Goal: Task Accomplishment & Management: Manage account settings

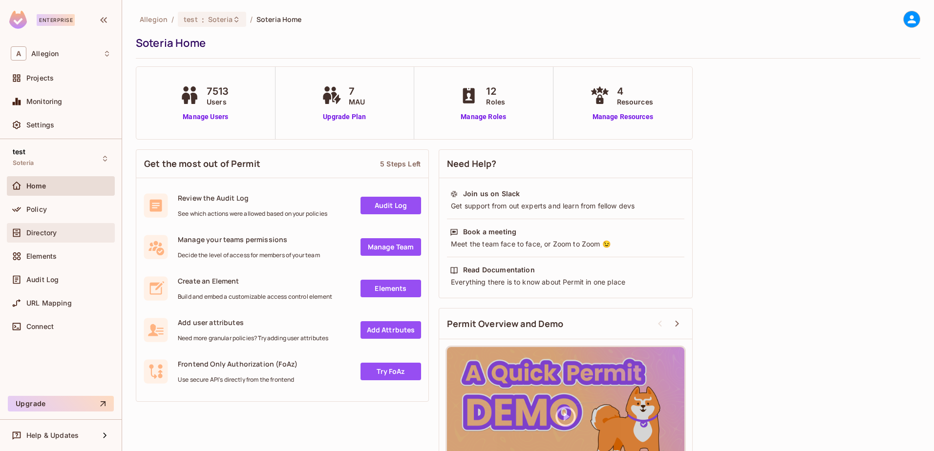
click at [42, 237] on div "Directory" at bounding box center [61, 233] width 100 height 12
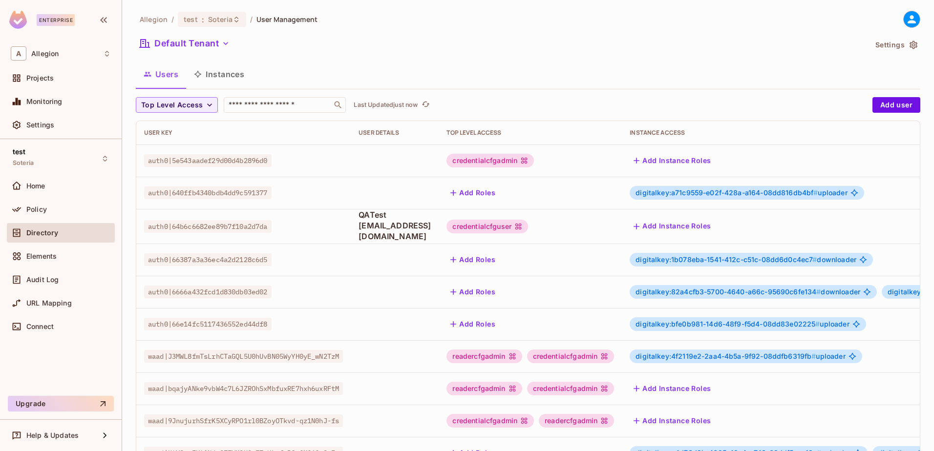
click at [201, 74] on icon "button" at bounding box center [198, 74] width 8 height 8
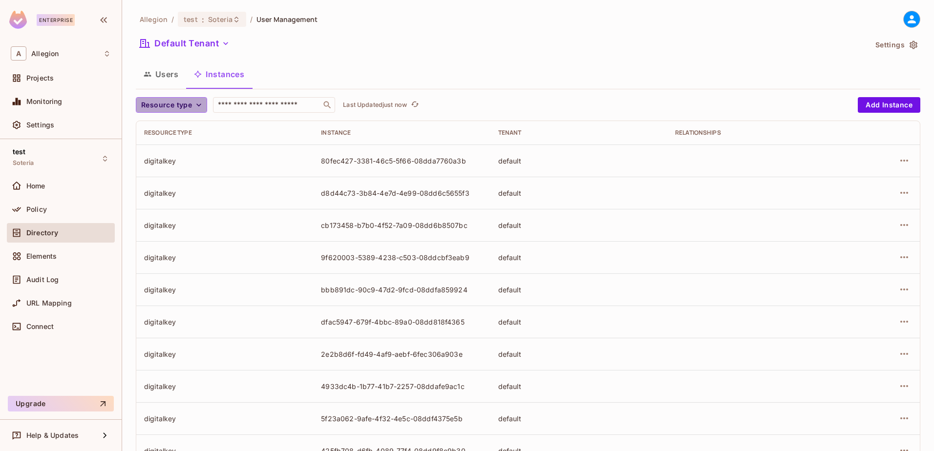
click at [196, 108] on icon "button" at bounding box center [199, 105] width 10 height 10
click at [319, 160] on div at bounding box center [467, 225] width 934 height 451
click at [321, 160] on div "80fec427-3381-46c5-5f66-08dda7760a3b" at bounding box center [401, 160] width 161 height 9
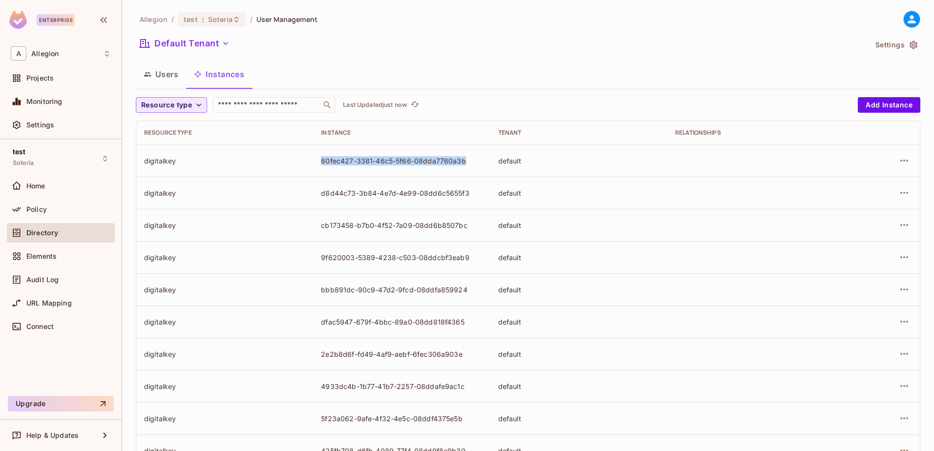
click at [321, 160] on div "80fec427-3381-46c5-5f66-08dda7760a3b" at bounding box center [401, 160] width 161 height 9
copy div "80fec427-3381-46c5-5f66-08dda7760a3b"
click at [197, 108] on icon "button" at bounding box center [199, 105] width 10 height 10
click at [174, 184] on li "Wrapping Key" at bounding box center [183, 190] width 95 height 21
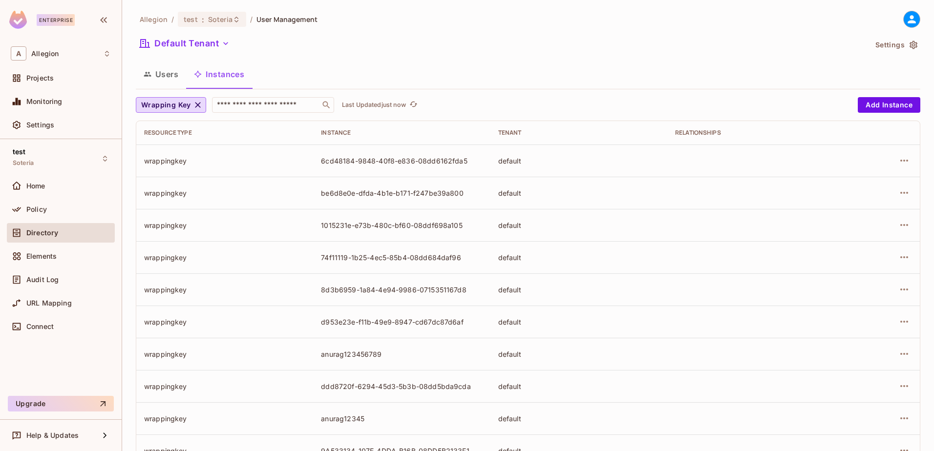
click at [392, 164] on div "6cd48184-9848-40f8-e836-08dd6162fda5" at bounding box center [401, 160] width 161 height 9
copy div "6cd48184-9848-40f8-e836-08dd6162fda5"
click at [167, 72] on button "Users" at bounding box center [161, 74] width 50 height 24
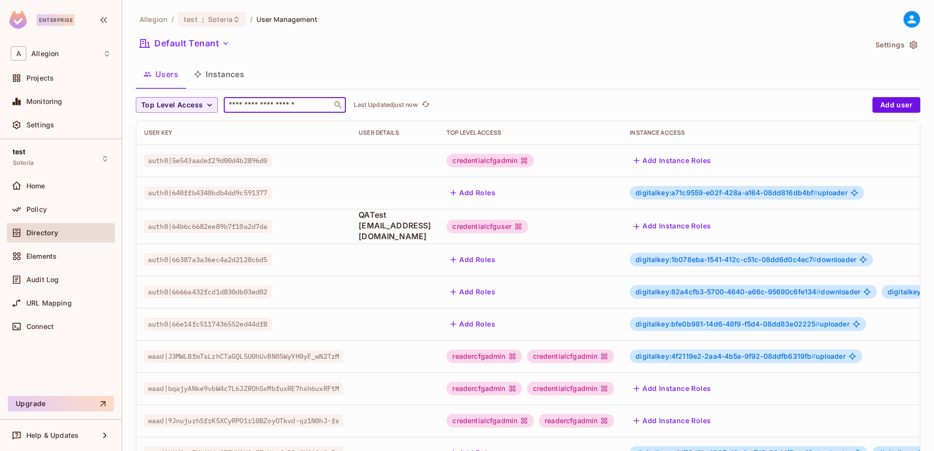
click at [274, 105] on input "text" at bounding box center [278, 105] width 103 height 10
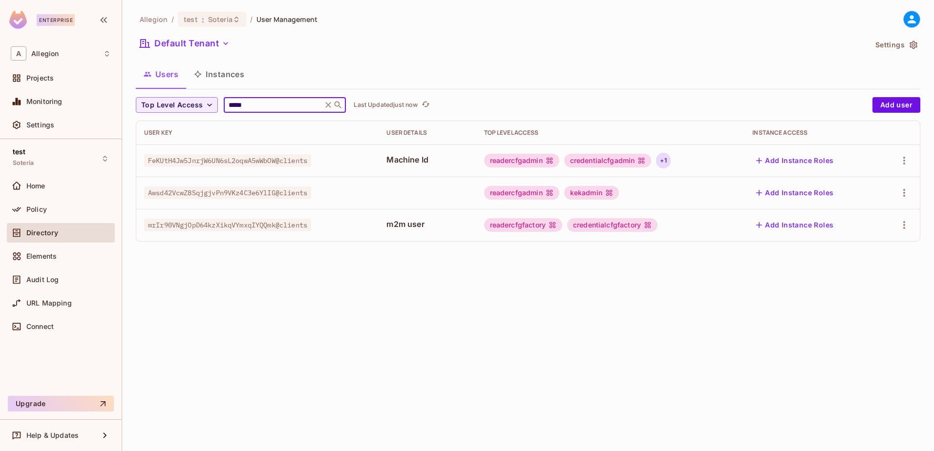
type input "*****"
click at [665, 160] on div "+ 1" at bounding box center [663, 161] width 14 height 16
click at [594, 322] on div at bounding box center [467, 225] width 934 height 451
click at [29, 212] on span "Policy" at bounding box center [36, 210] width 21 height 8
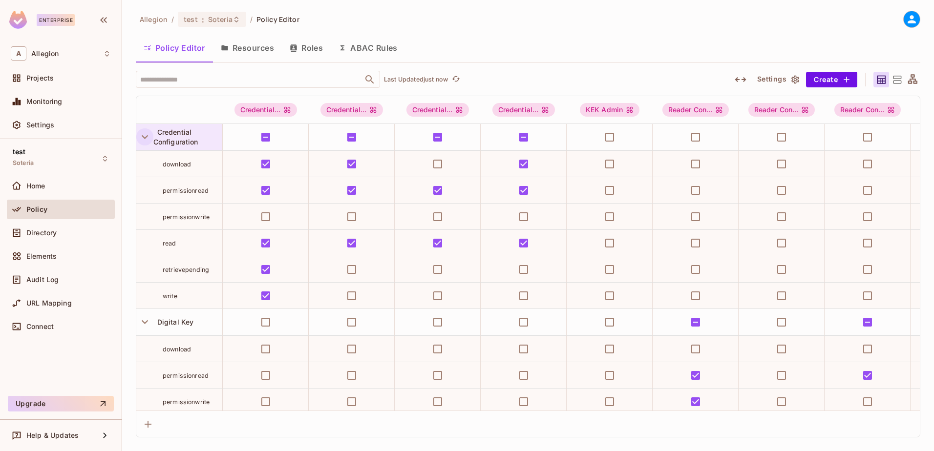
click at [142, 139] on icon "button" at bounding box center [144, 136] width 13 height 13
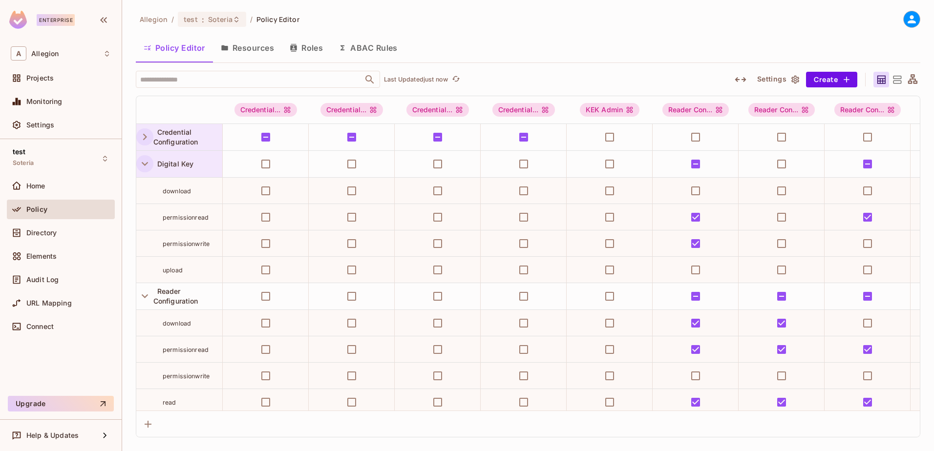
click at [143, 160] on icon "button" at bounding box center [144, 163] width 13 height 13
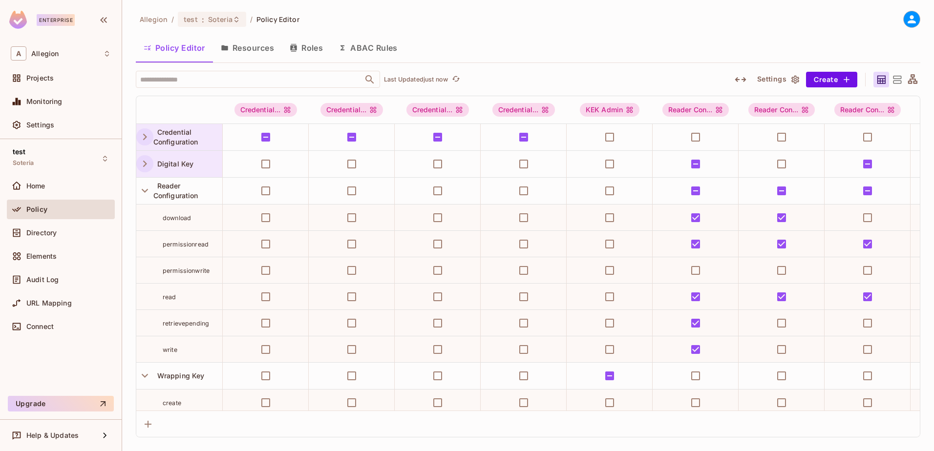
click at [143, 160] on icon "button" at bounding box center [144, 163] width 13 height 13
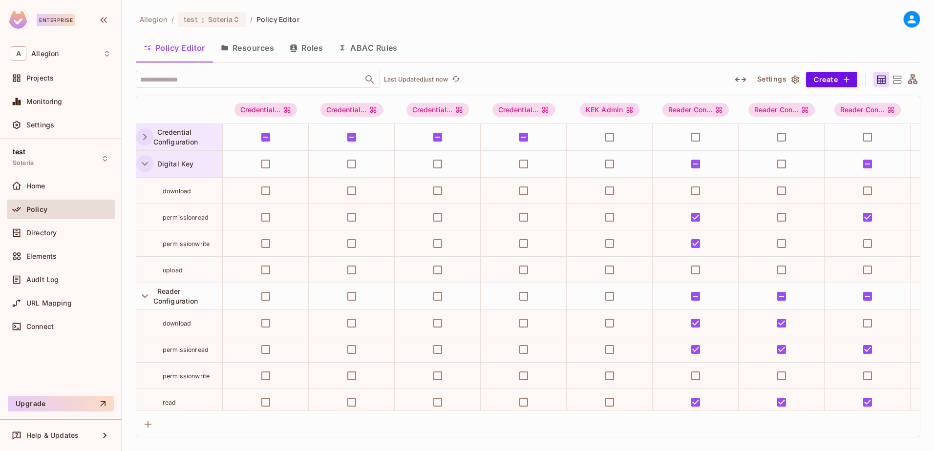
click at [142, 166] on icon "button" at bounding box center [144, 163] width 13 height 13
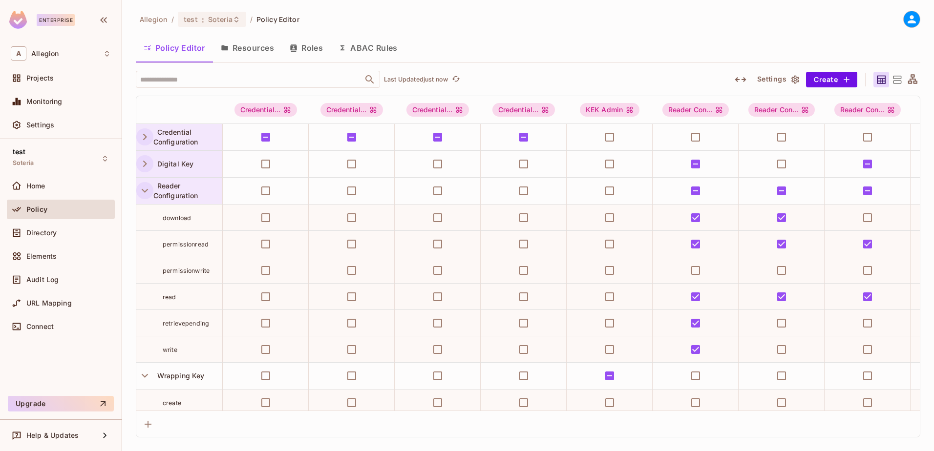
click at [141, 192] on icon "button" at bounding box center [144, 190] width 13 height 13
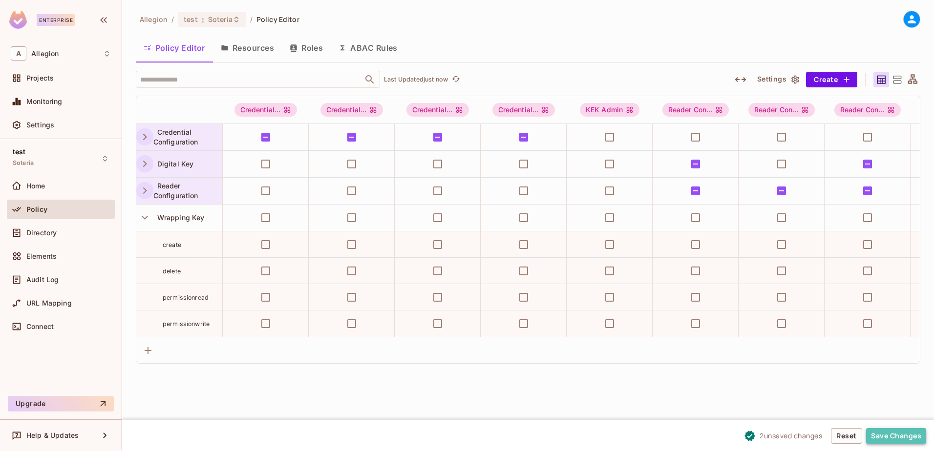
click at [895, 436] on button "Save Changes" at bounding box center [896, 436] width 60 height 16
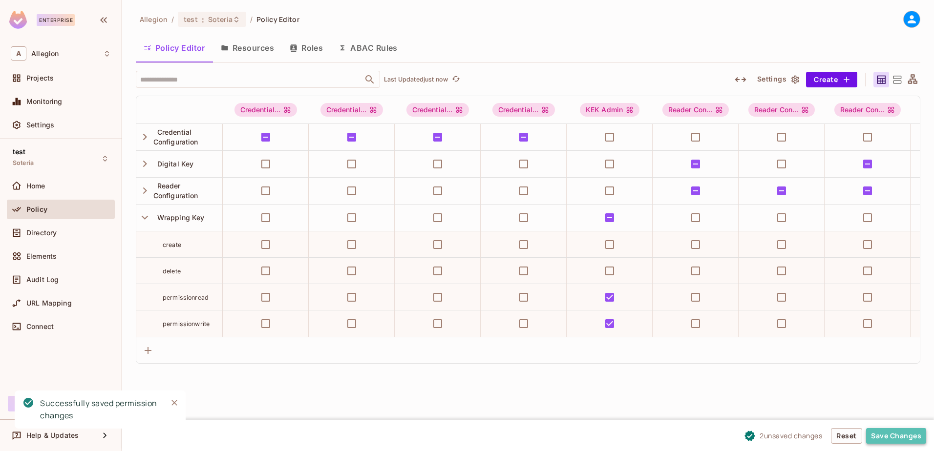
click at [892, 438] on button "Save Changes" at bounding box center [896, 436] width 60 height 16
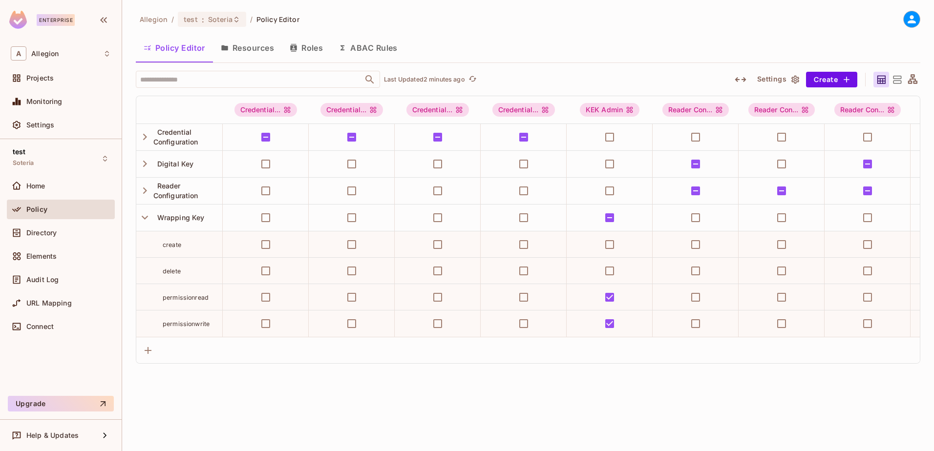
click at [54, 211] on div "Policy" at bounding box center [68, 210] width 85 height 8
click at [49, 231] on span "Directory" at bounding box center [41, 233] width 30 height 8
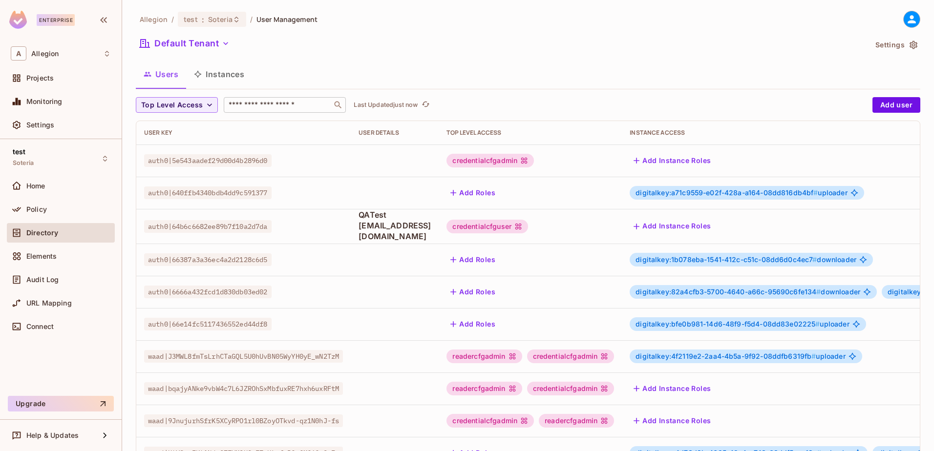
click at [250, 107] on input "text" at bounding box center [278, 105] width 103 height 10
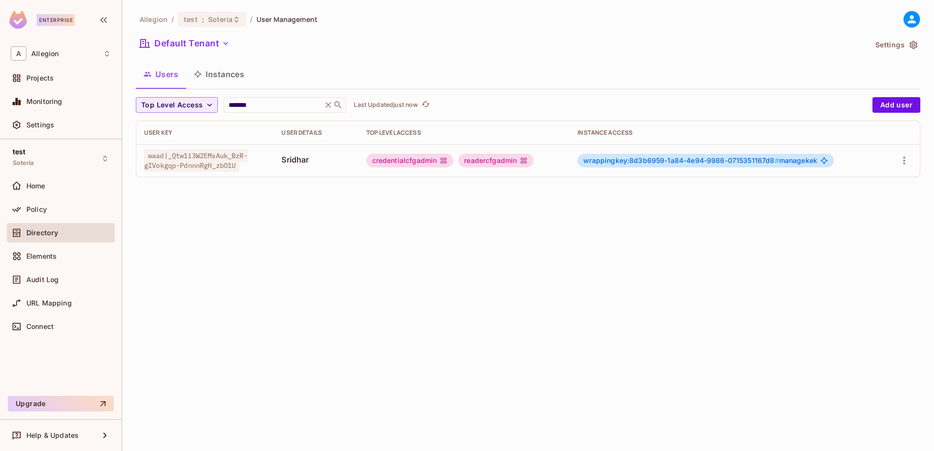
click at [273, 288] on div "Allegion / test : Soteria / User Management Default Tenant Settings Users Insta…" at bounding box center [528, 225] width 812 height 451
click at [255, 100] on input "*******" at bounding box center [273, 105] width 93 height 10
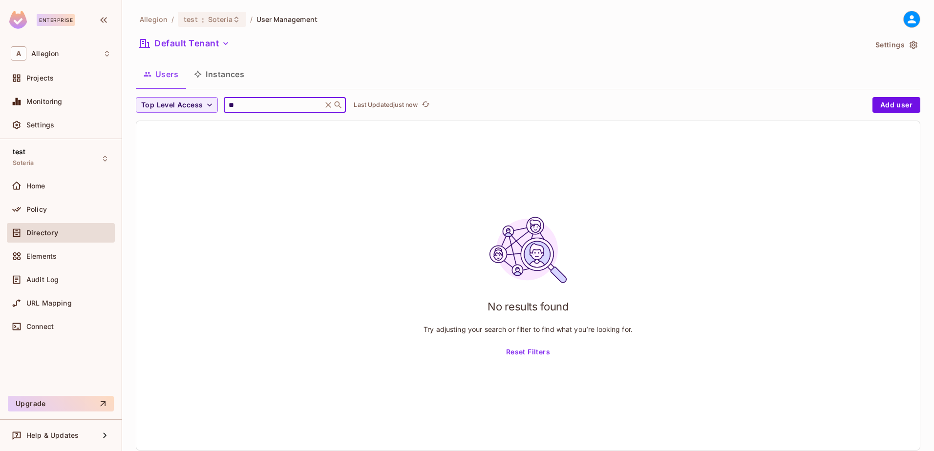
type input "*"
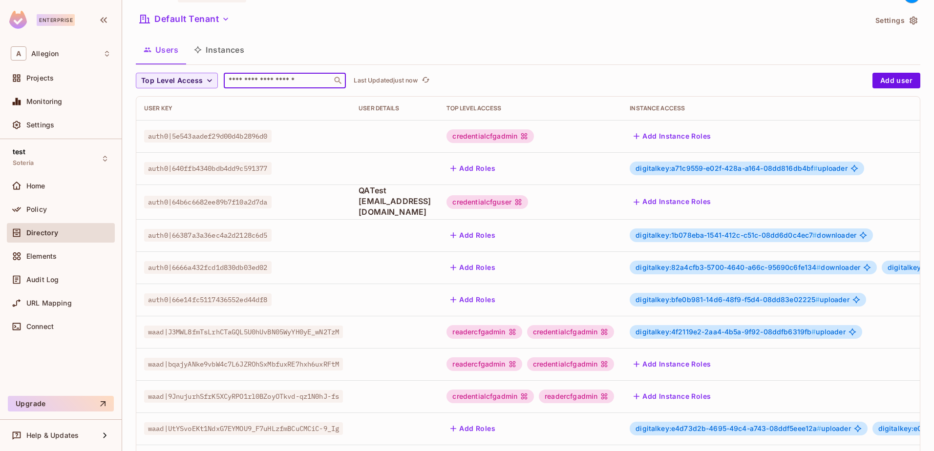
scroll to position [5, 0]
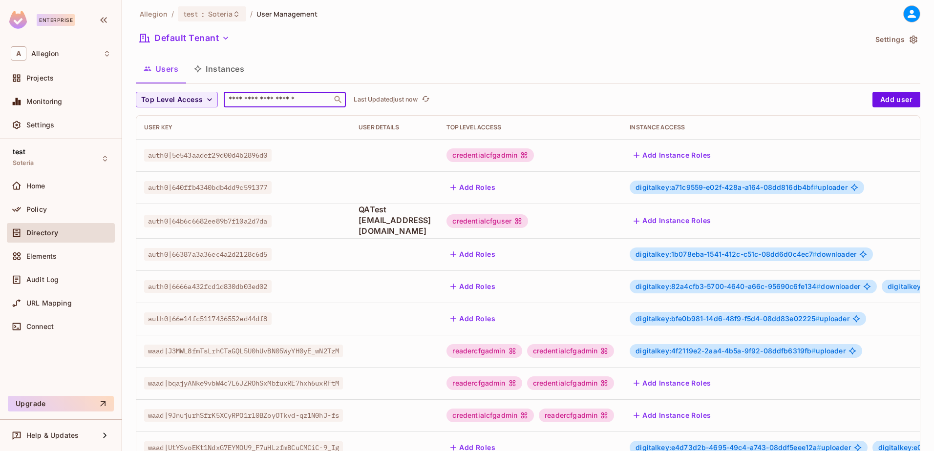
click at [299, 96] on input "text" at bounding box center [278, 100] width 103 height 10
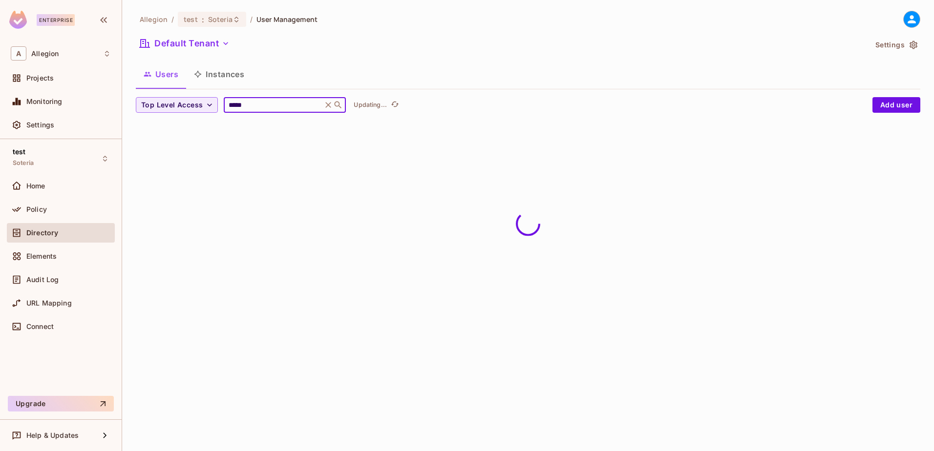
scroll to position [0, 0]
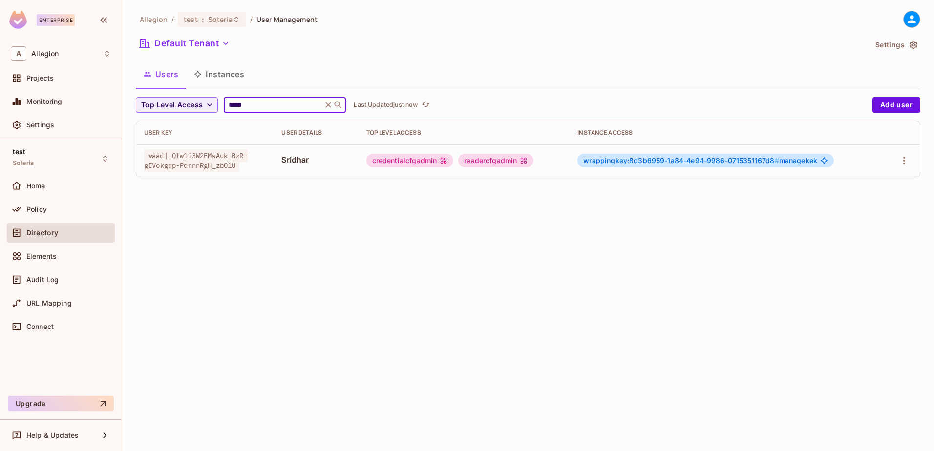
type input "*****"
click at [559, 177] on td "credentialcfgadmin readercfgadmin" at bounding box center [465, 161] width 212 height 32
click at [904, 162] on icon "button" at bounding box center [904, 161] width 12 height 12
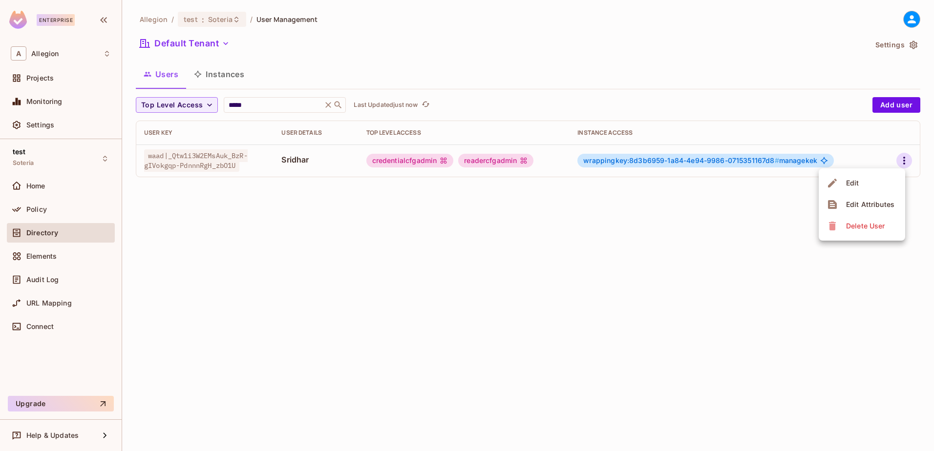
click at [584, 249] on div at bounding box center [467, 225] width 934 height 451
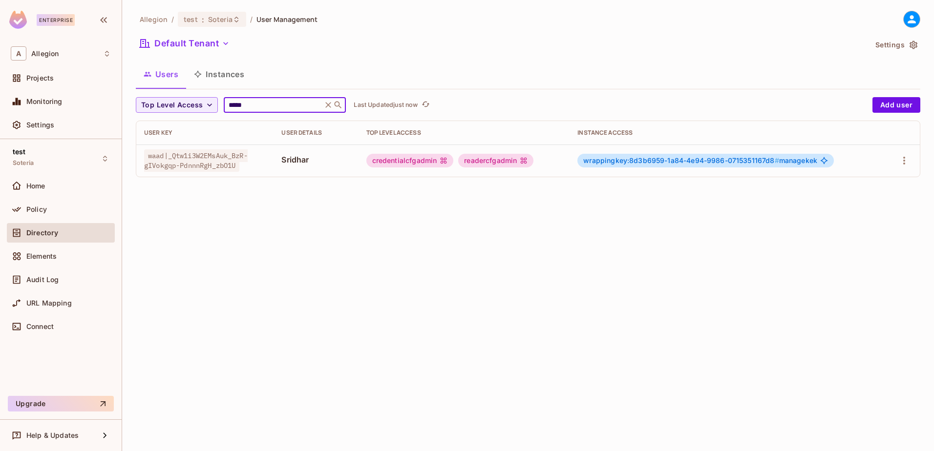
click at [259, 106] on input "*****" at bounding box center [273, 105] width 93 height 10
click at [219, 72] on button "Instances" at bounding box center [219, 74] width 66 height 24
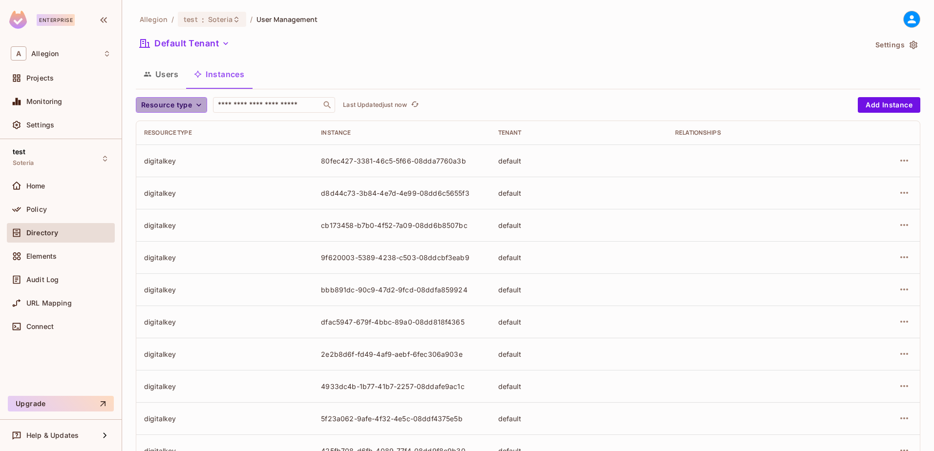
click at [191, 107] on button "Resource type" at bounding box center [171, 105] width 71 height 16
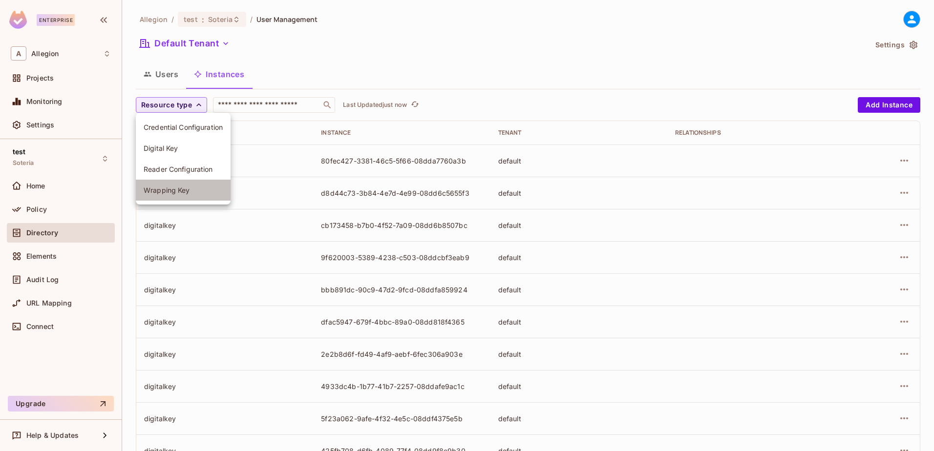
click at [187, 191] on span "Wrapping Key" at bounding box center [183, 190] width 79 height 9
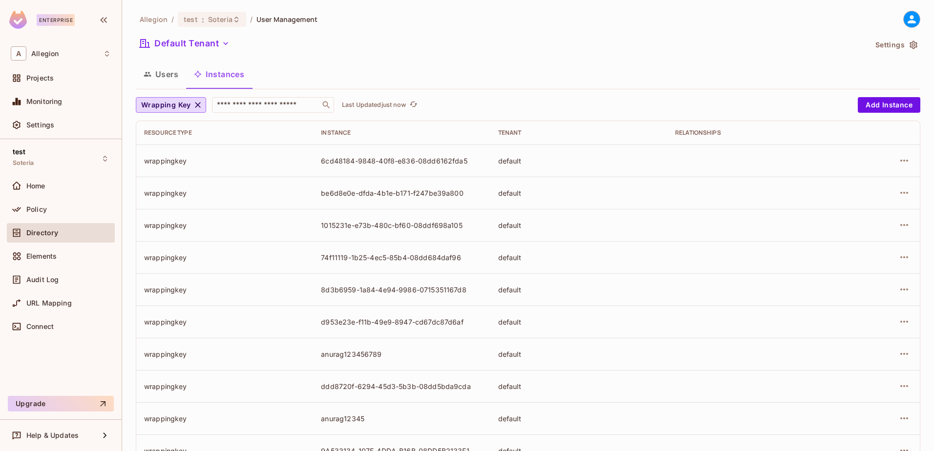
click at [365, 353] on div "anurag123456789" at bounding box center [401, 354] width 161 height 9
copy div "anurag123456789"
click at [164, 72] on button "Users" at bounding box center [161, 74] width 50 height 24
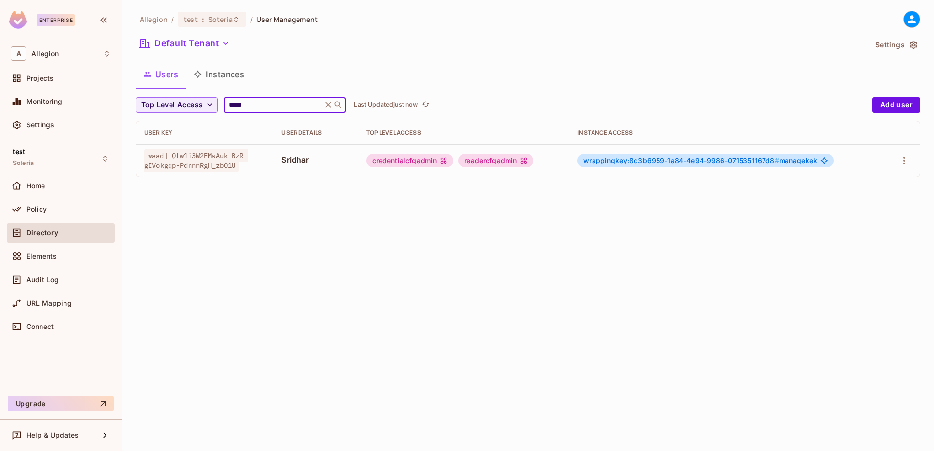
paste input "**********"
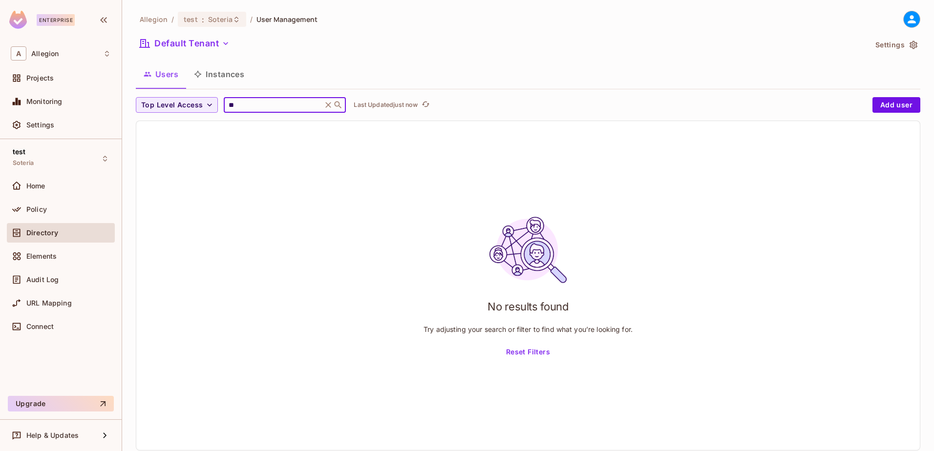
type input "*"
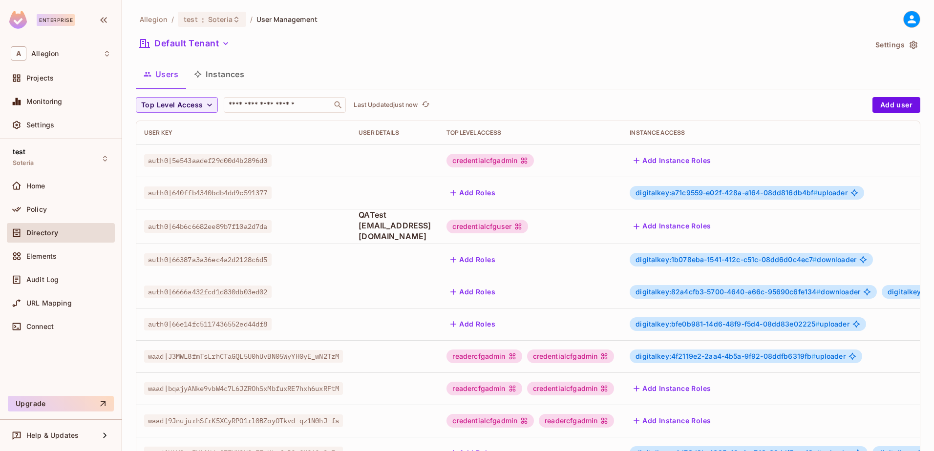
click at [229, 68] on button "Instances" at bounding box center [219, 74] width 66 height 24
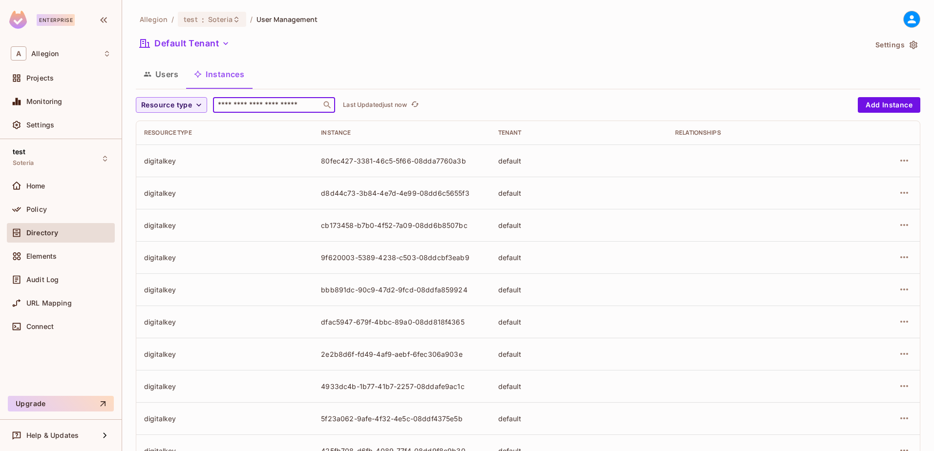
click at [252, 100] on input "text" at bounding box center [267, 105] width 103 height 10
paste input "**********"
type input "**********"
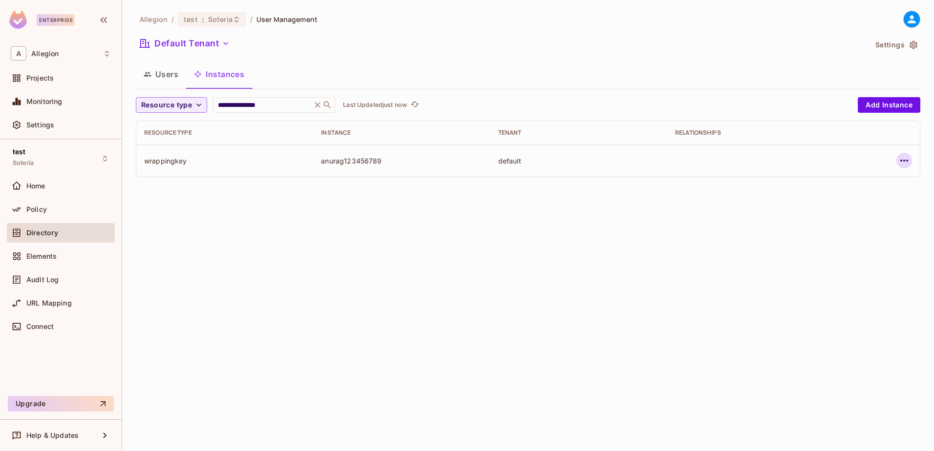
click at [910, 158] on td at bounding box center [882, 161] width 76 height 32
click at [910, 158] on icon "button" at bounding box center [904, 161] width 12 height 12
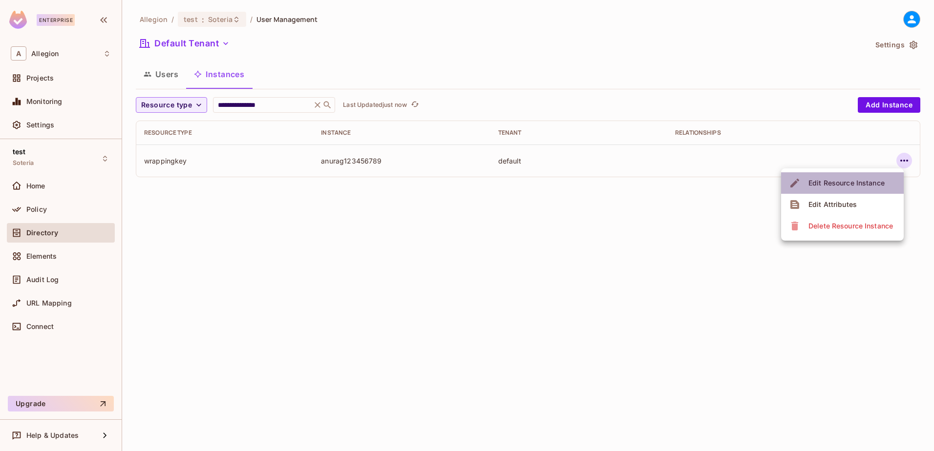
click at [847, 182] on div "Edit Resource Instance" at bounding box center [846, 183] width 76 height 10
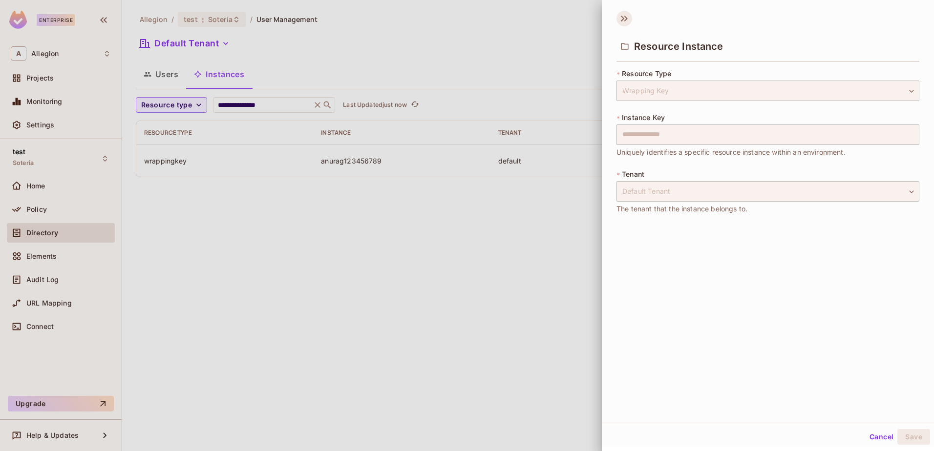
click at [620, 21] on icon at bounding box center [624, 19] width 16 height 16
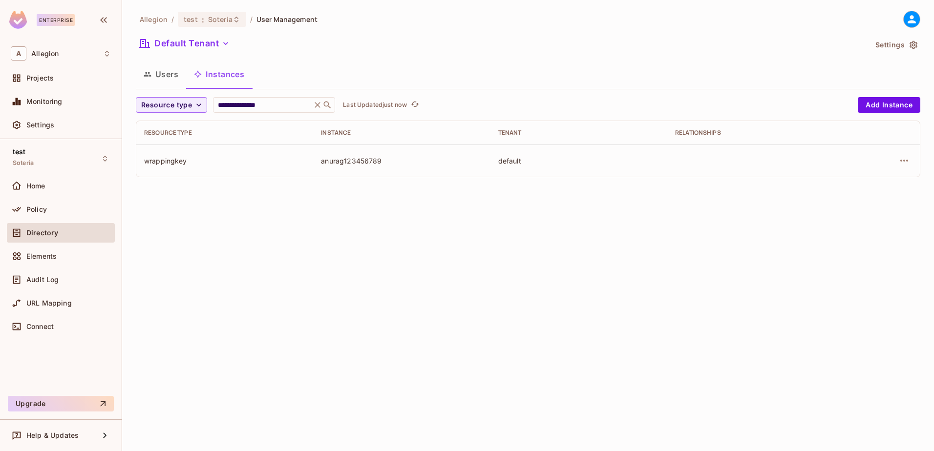
click at [164, 73] on button "Users" at bounding box center [161, 74] width 50 height 24
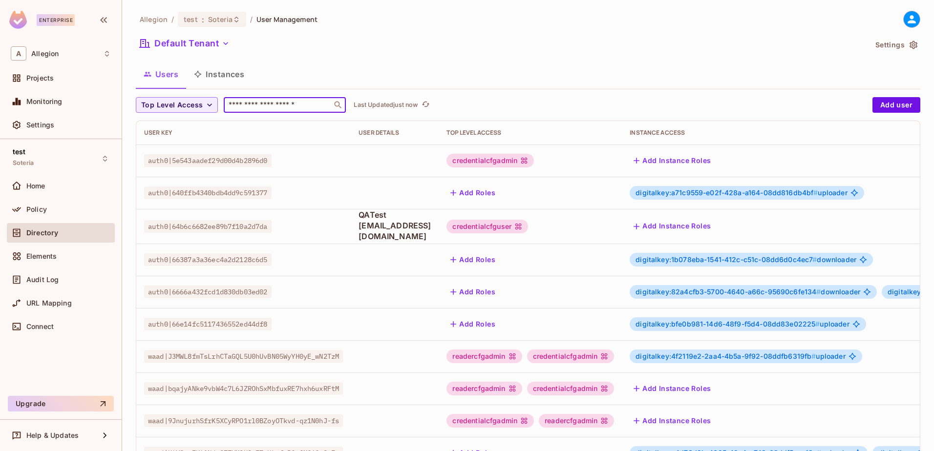
click at [255, 105] on input "text" at bounding box center [278, 105] width 103 height 10
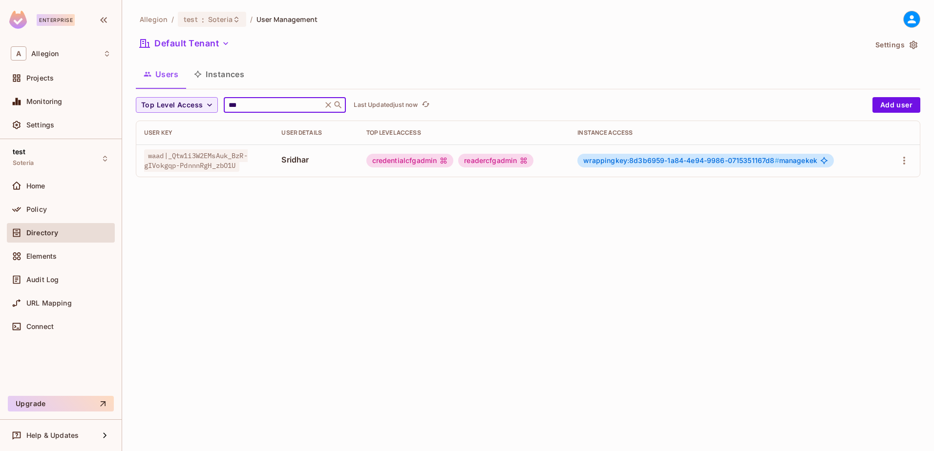
type input "**********"
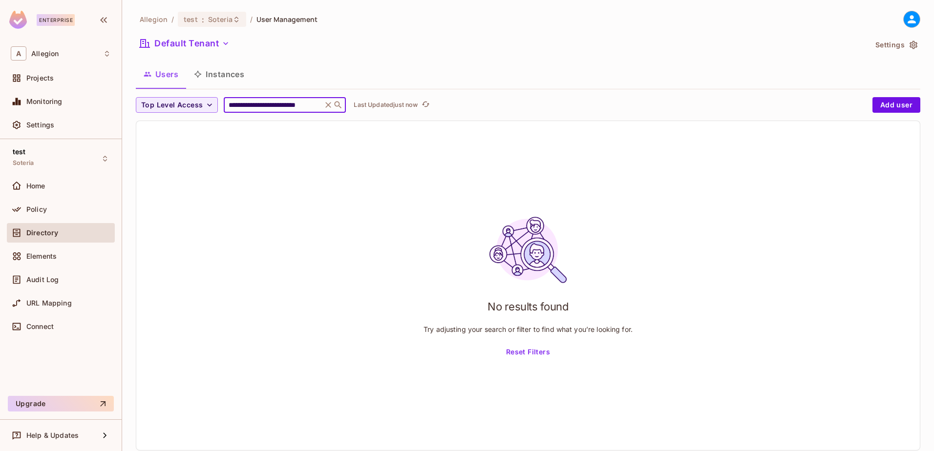
click at [272, 106] on input "**********" at bounding box center [273, 105] width 93 height 10
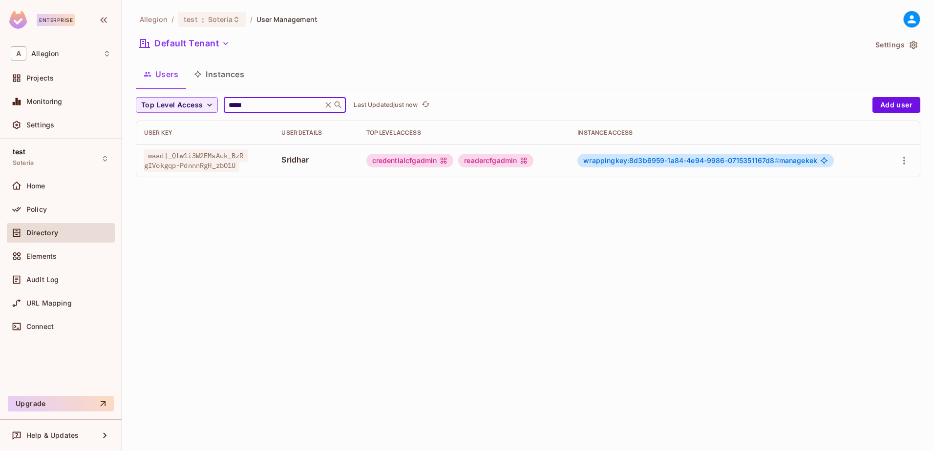
type input "*****"
click at [207, 155] on span "waad|_Qtw1i3W2EMsAuk_BzR-gIVokgqp-PdnnnRgH_zbO1U" at bounding box center [196, 160] width 104 height 22
click at [900, 160] on icon "button" at bounding box center [904, 161] width 12 height 12
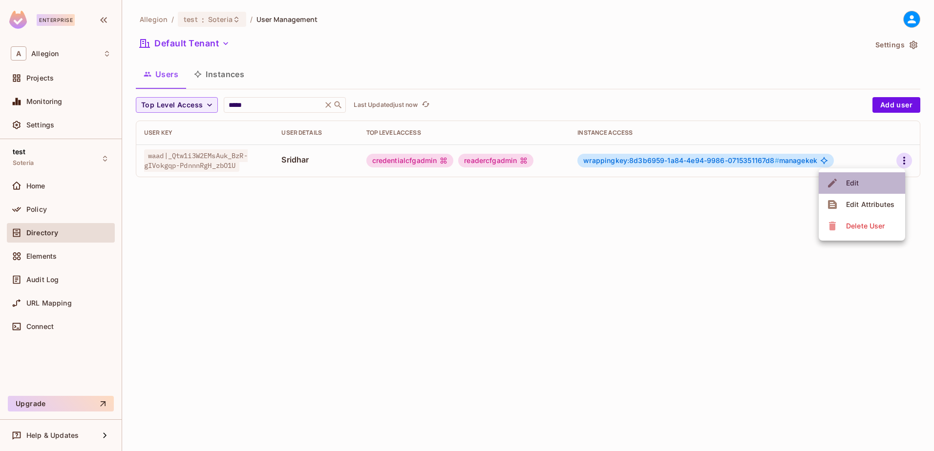
click at [864, 177] on li "Edit" at bounding box center [862, 182] width 86 height 21
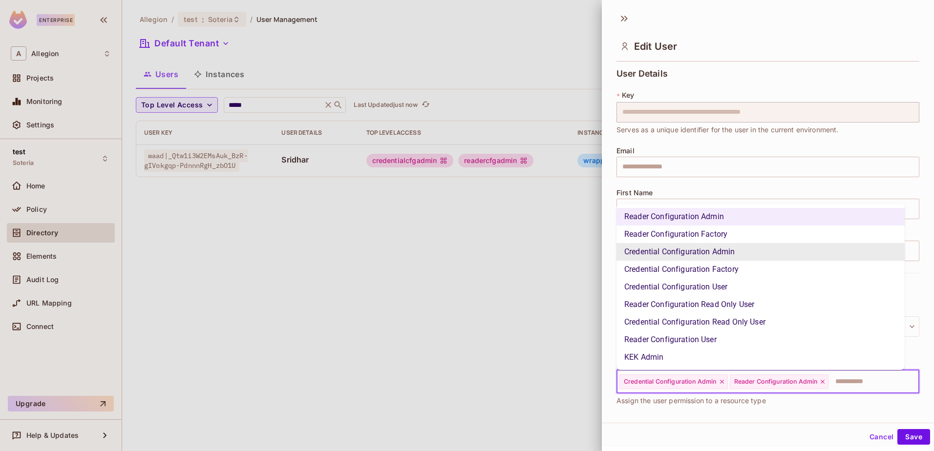
click at [865, 384] on input "text" at bounding box center [864, 382] width 71 height 20
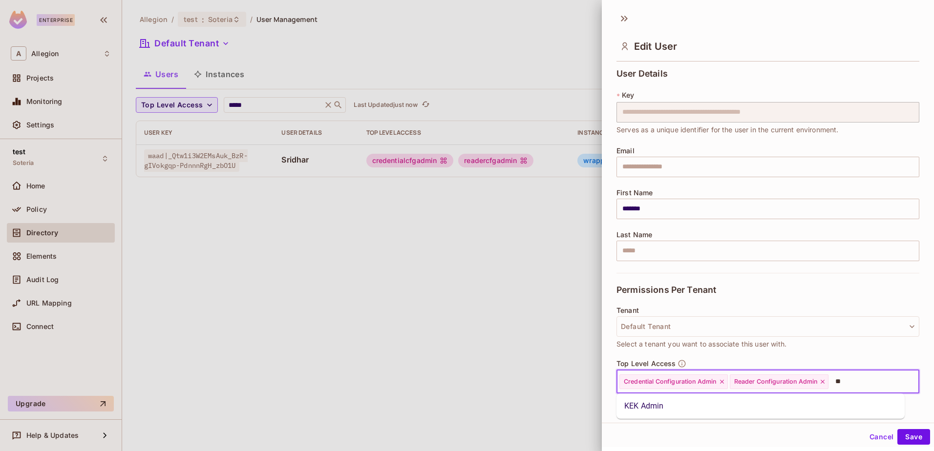
type input "*"
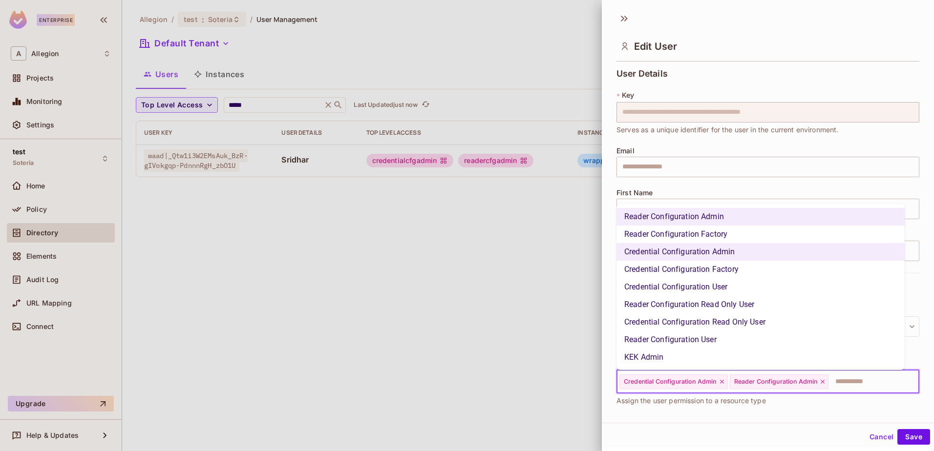
click at [676, 352] on li "KEK Admin" at bounding box center [760, 358] width 288 height 18
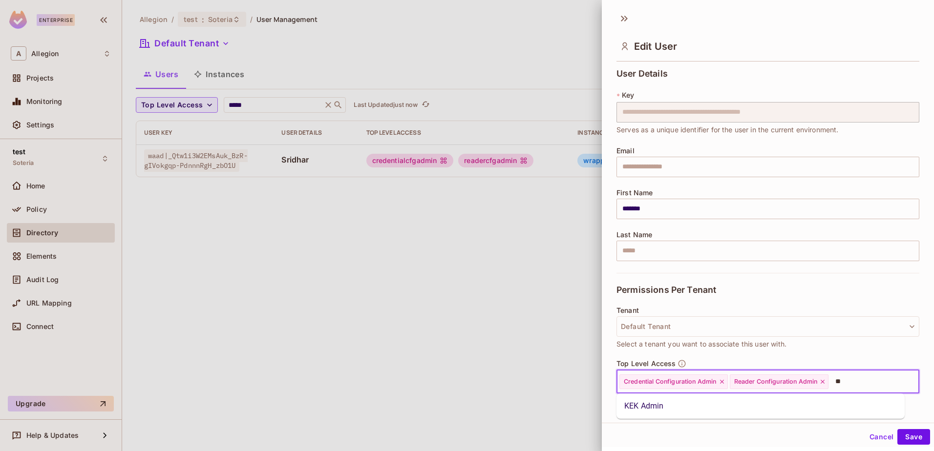
type input "***"
click at [637, 401] on li "KEK Admin" at bounding box center [760, 407] width 288 height 18
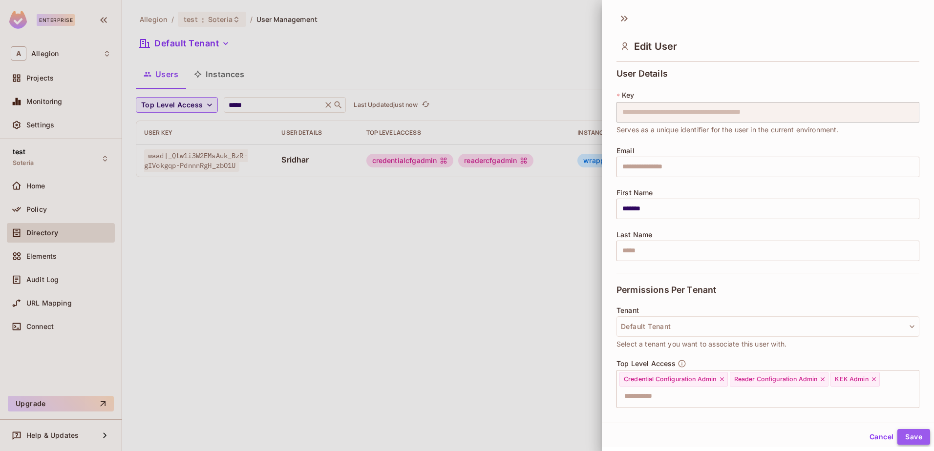
click at [901, 439] on button "Save" at bounding box center [913, 437] width 33 height 16
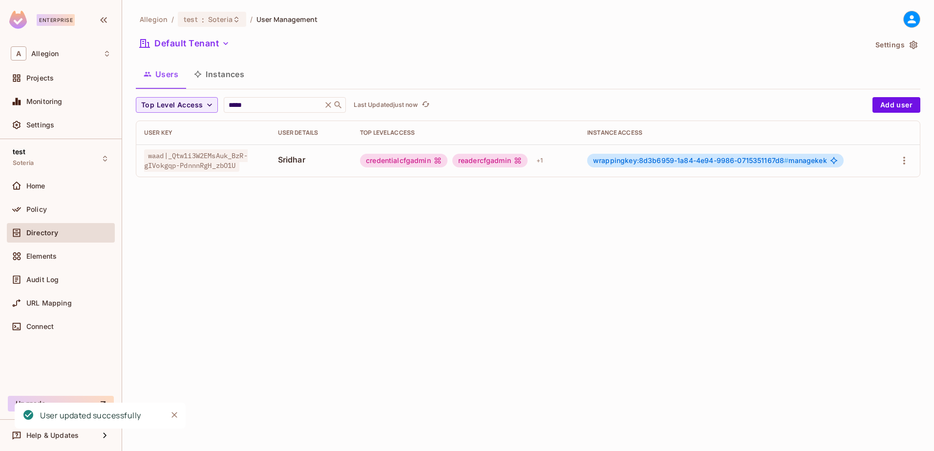
click at [215, 79] on button "Instances" at bounding box center [219, 74] width 66 height 24
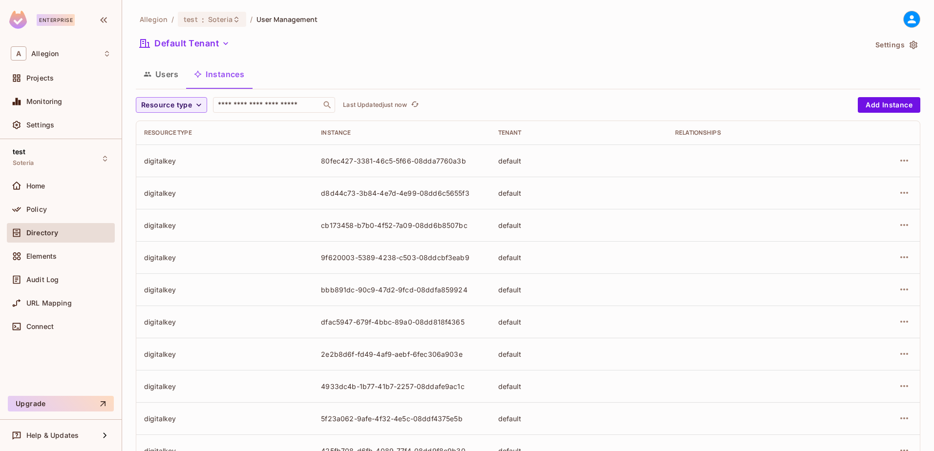
click at [338, 161] on div "80fec427-3381-46c5-5f66-08dda7760a3b" at bounding box center [401, 160] width 161 height 9
copy div "80fec427-3381-46c5-5f66-08dda7760a3b"
